Goal: Information Seeking & Learning: Learn about a topic

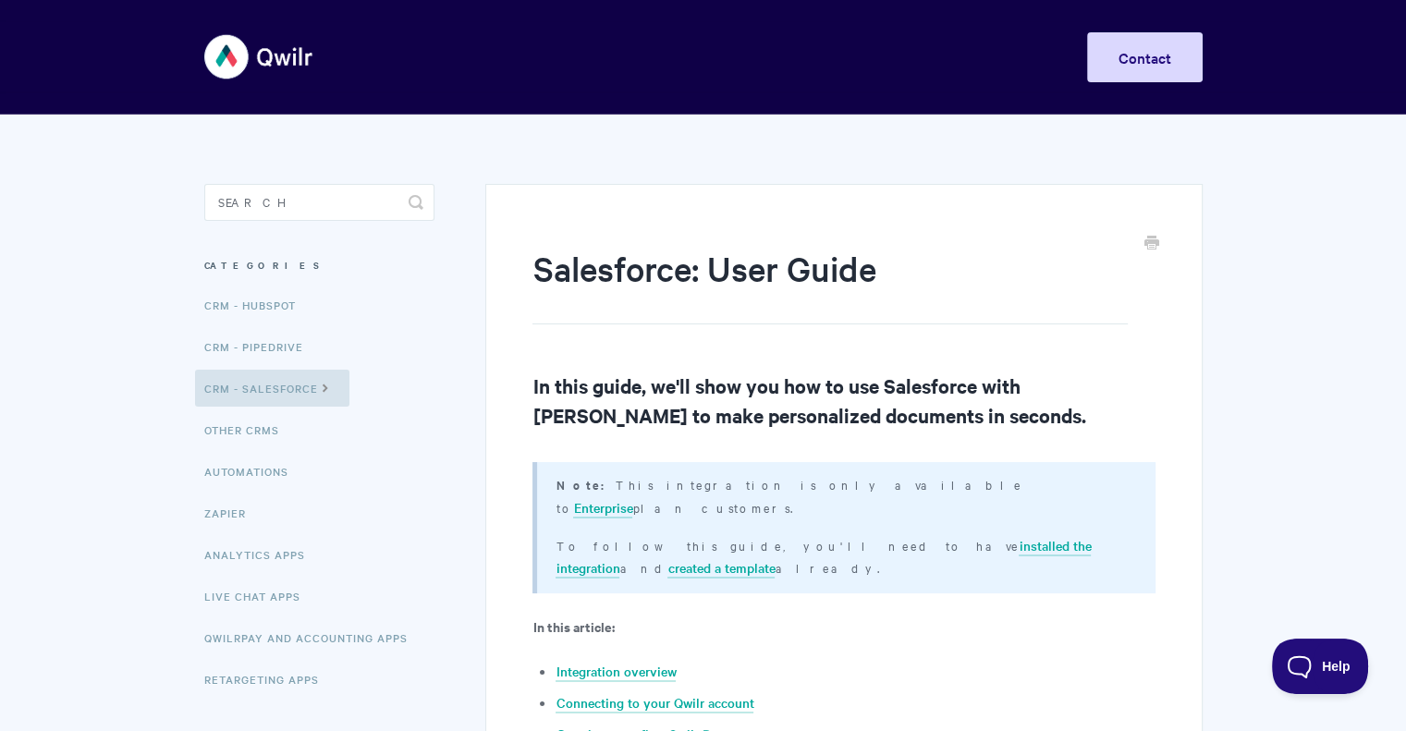
click at [300, 58] on img at bounding box center [259, 56] width 110 height 69
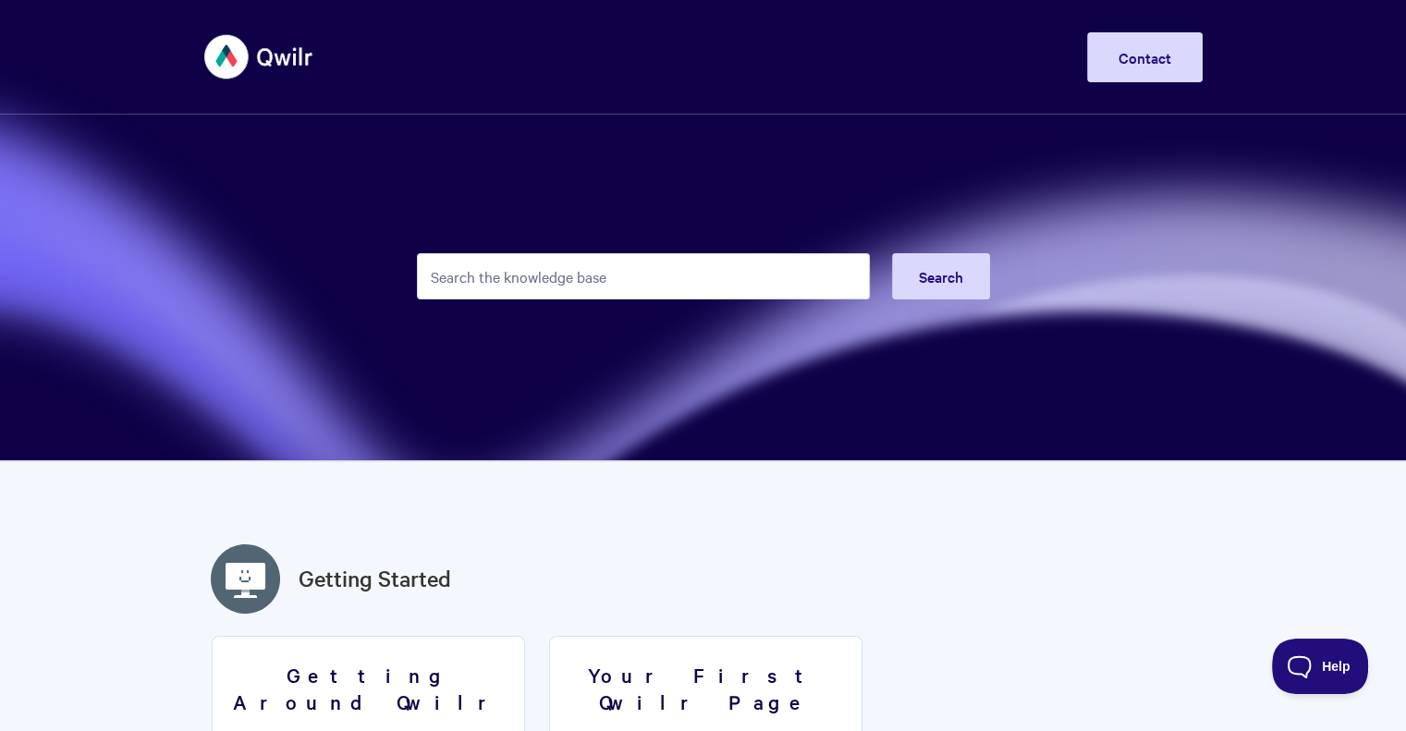
click at [573, 269] on input "Search the knowledge base" at bounding box center [643, 276] width 453 height 46
type input "Salesforce"
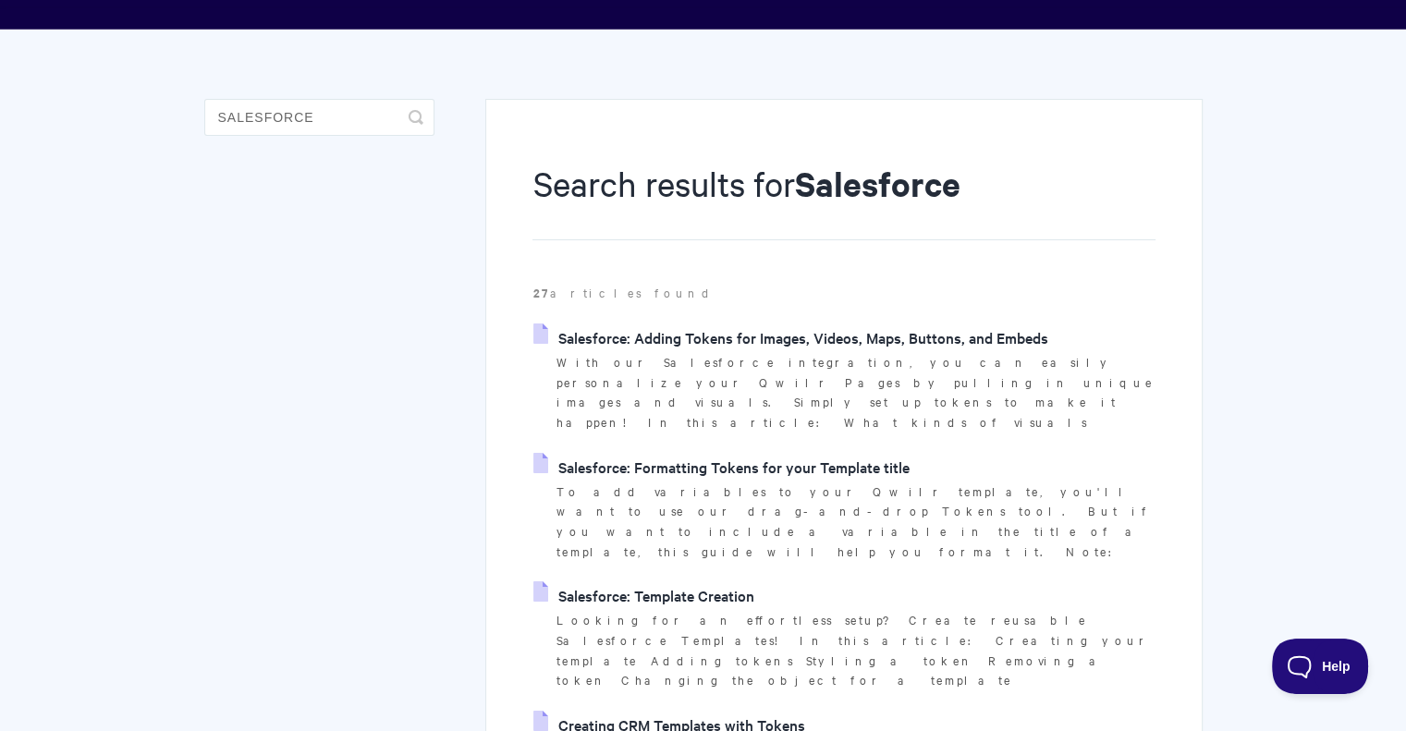
scroll to position [88, 0]
